Goal: Obtain resource: Obtain resource

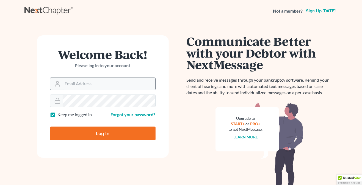
click at [99, 79] on input "Email Address" at bounding box center [109, 84] width 93 height 12
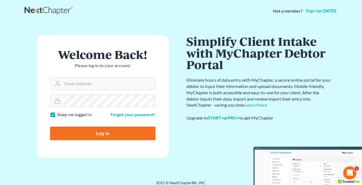
type input "THALIA@THALIARADEYLAW.COM"
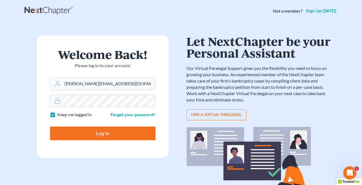
click at [94, 137] on input "Log In" at bounding box center [102, 134] width 105 height 14
type input "Thinking..."
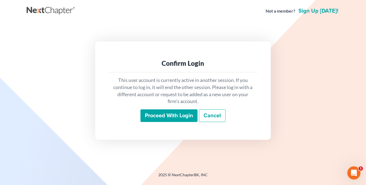
click at [168, 118] on input "Proceed with login" at bounding box center [169, 116] width 57 height 13
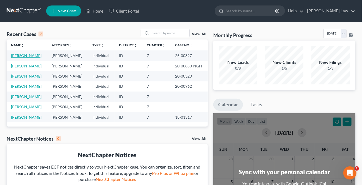
click at [23, 55] on link "Salinas, Jesse" at bounding box center [26, 55] width 30 height 5
select select "0"
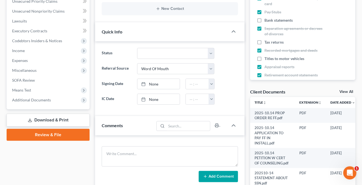
scroll to position [137, 0]
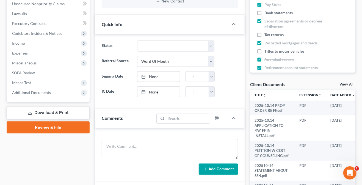
click at [109, 90] on label "IC Date" at bounding box center [116, 92] width 35 height 11
click at [125, 117] on div "Comments" at bounding box center [124, 118] width 59 height 19
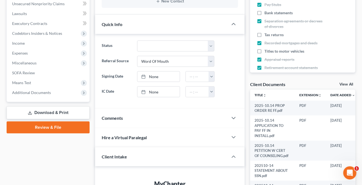
click at [125, 117] on div "Comments" at bounding box center [161, 118] width 133 height 19
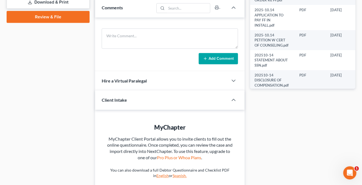
scroll to position [275, 0]
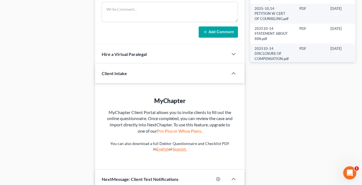
click at [152, 59] on div "Hire a Virtual Paralegal" at bounding box center [161, 54] width 133 height 19
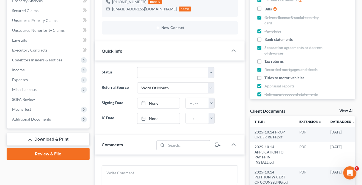
scroll to position [110, 0]
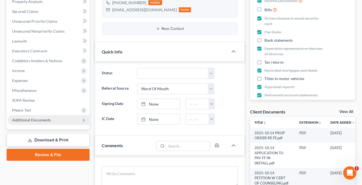
click at [46, 119] on span "Additional Documents" at bounding box center [31, 120] width 39 height 5
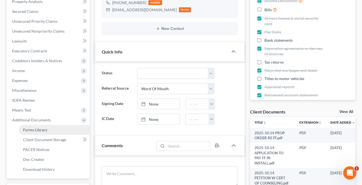
click at [41, 130] on span "Forms Library" at bounding box center [35, 130] width 24 height 5
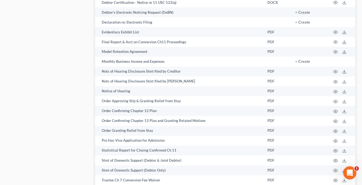
scroll to position [357, 0]
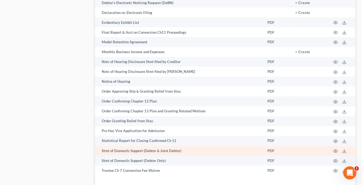
click at [184, 148] on td "Stmt of Domestic Support (Debtor & Joint Debtor)" at bounding box center [179, 151] width 168 height 10
click at [345, 152] on polyline at bounding box center [344, 151] width 2 height 1
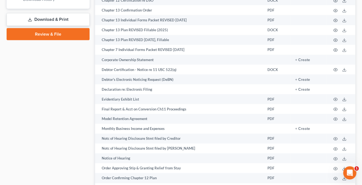
scroll to position [165, 0]
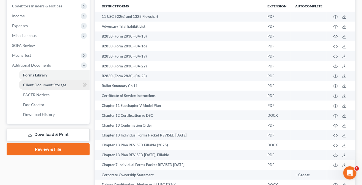
click at [55, 86] on span "Client Document Storage" at bounding box center [44, 85] width 43 height 5
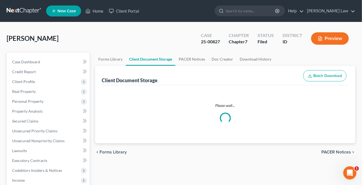
select select "5"
select select "8"
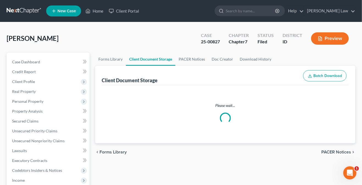
select select "0"
select select "8"
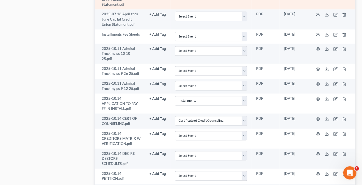
scroll to position [384, 0]
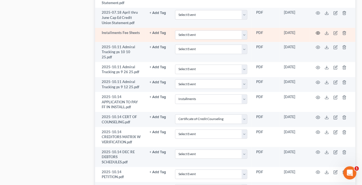
click at [318, 32] on icon "button" at bounding box center [318, 33] width 4 height 3
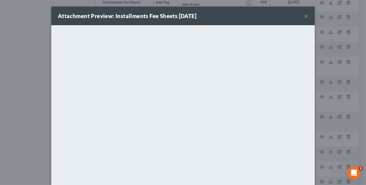
click at [305, 15] on button "×" at bounding box center [307, 16] width 4 height 7
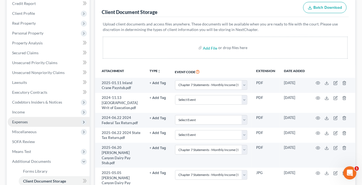
scroll to position [82, 0]
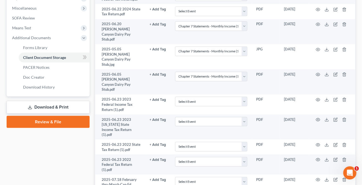
click at [48, 105] on link "Download & Print" at bounding box center [48, 107] width 83 height 13
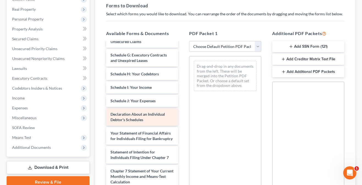
scroll to position [819, 0]
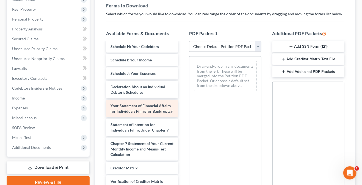
click at [121, 114] on span "Your Statement of Financial Affairs for Individuals Filing for Bankruptcy" at bounding box center [141, 109] width 62 height 10
click at [127, 114] on span "Your Statement of Financial Affairs for Individuals Filing for Bankruptcy" at bounding box center [141, 109] width 62 height 10
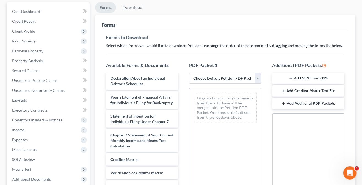
scroll to position [0, 0]
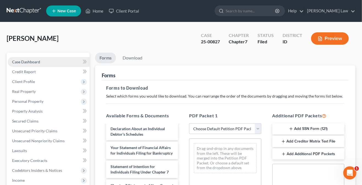
click at [33, 60] on span "Case Dashboard" at bounding box center [26, 62] width 28 height 5
select select "0"
